Goal: Navigation & Orientation: Find specific page/section

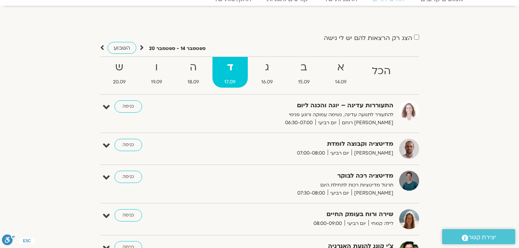
scroll to position [30, 0]
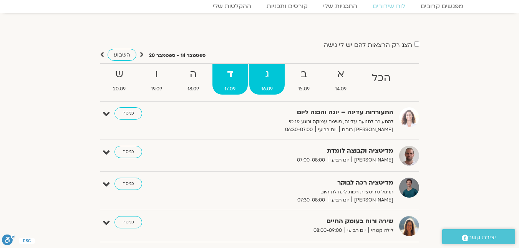
click at [266, 85] on span "16.09" at bounding box center [266, 89] width 35 height 8
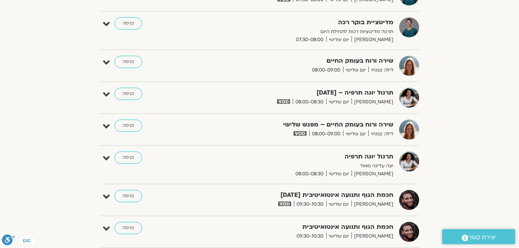
scroll to position [0, 0]
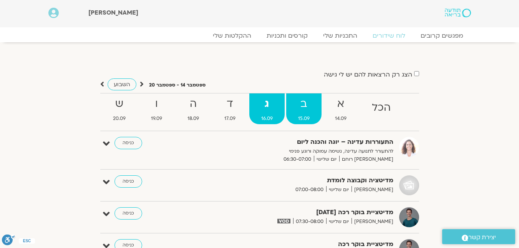
click at [303, 117] on span "15.09" at bounding box center [303, 119] width 35 height 8
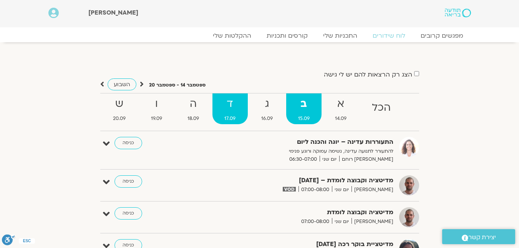
click at [244, 106] on strong "ד" at bounding box center [230, 103] width 35 height 17
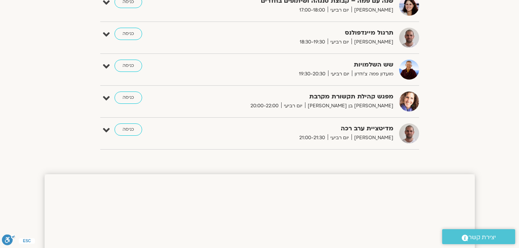
scroll to position [461, 0]
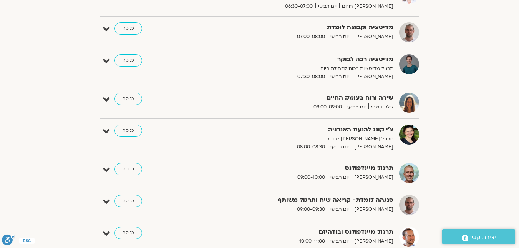
scroll to position [154, 0]
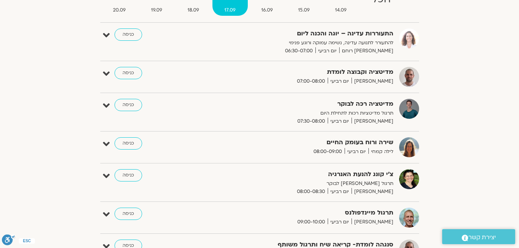
scroll to position [106, 0]
